Goal: Find specific page/section: Find specific page/section

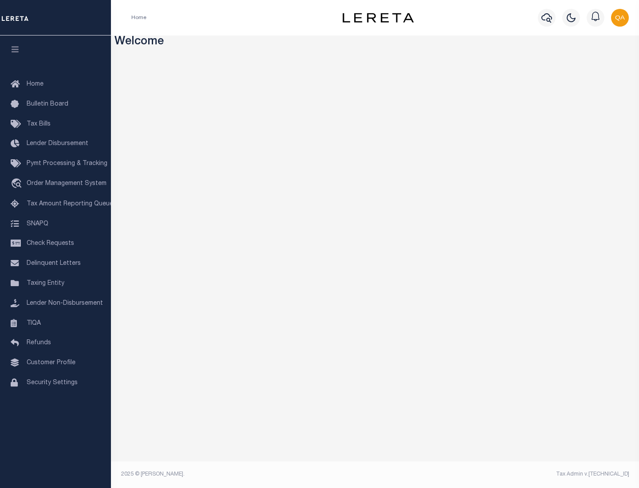
click at [55, 323] on link "TIQA" at bounding box center [55, 324] width 111 height 20
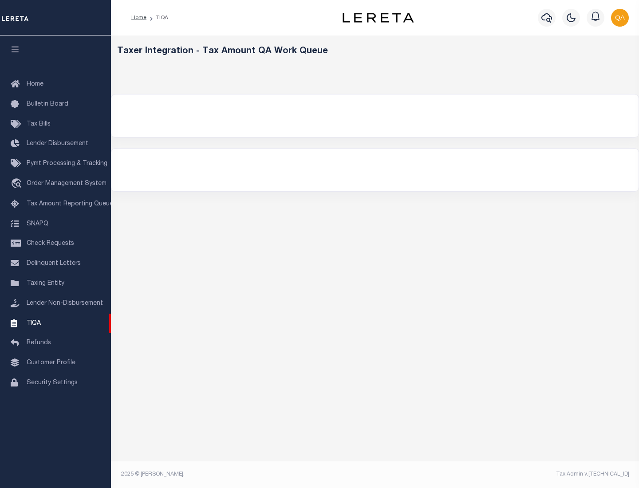
select select "200"
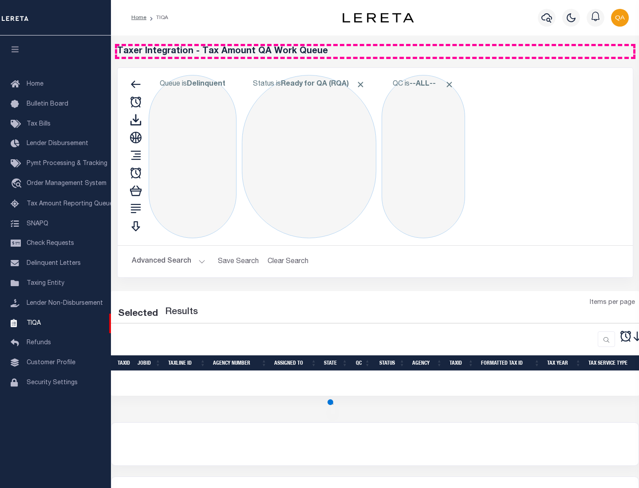
select select "200"
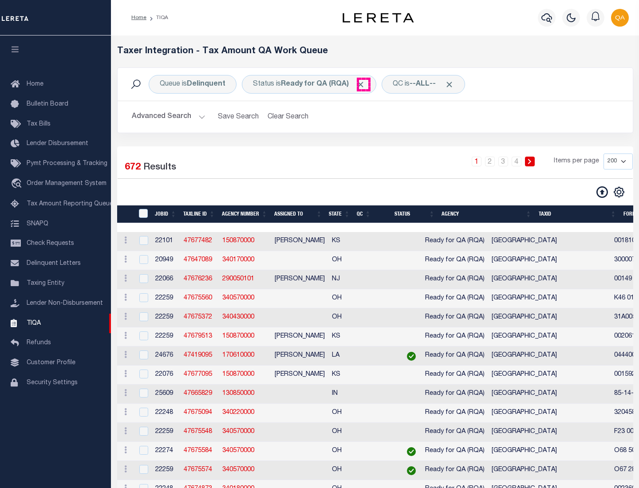
click at [363, 84] on span "Click to Remove" at bounding box center [360, 84] width 9 height 9
